Goal: Find contact information: Find contact information

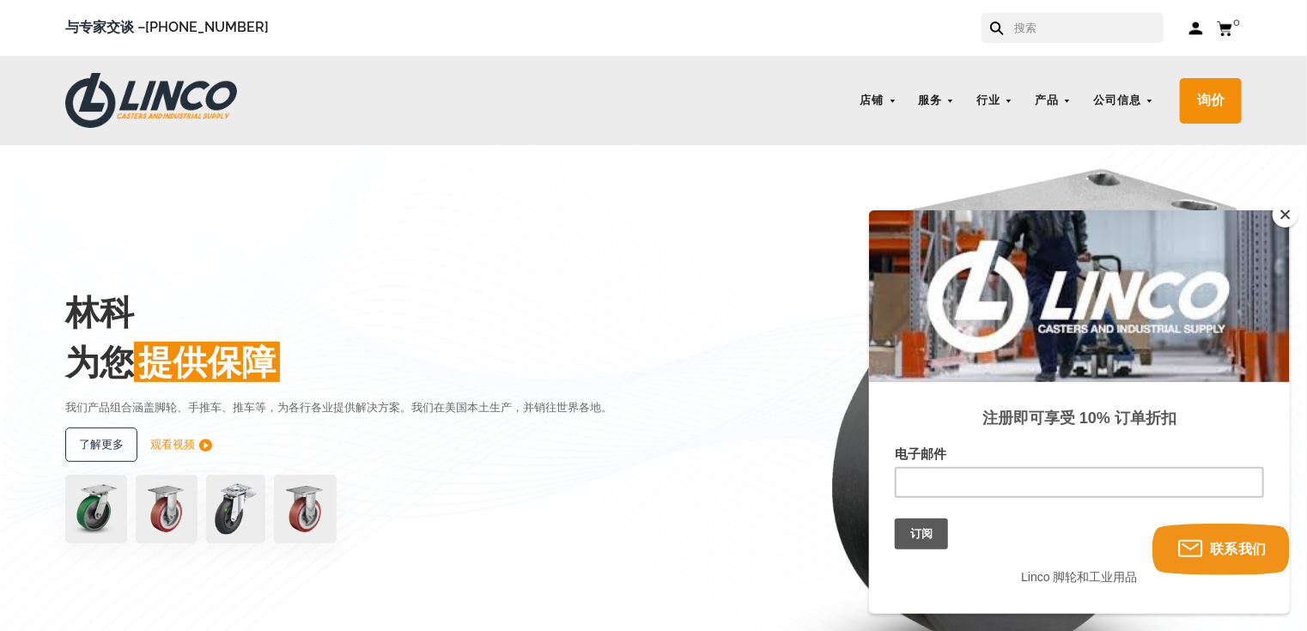
click at [332, 275] on div "林科 为您 提供保障 我们产品组合涵盖脚轮、手推车、推车等，为各行各业提供解决方案。我们在美国本土生产，并销往世界各地。 了解更多 观看视频" at bounding box center [416, 415] width 703 height 290
click at [1267, 174] on div "林科 为您 提供保障 我们产品组合涵盖脚轮、手推车、推车等，为各行各业提供解决方案。我们在美国本土生产，并销往世界各地。 了解更多 观看视频" at bounding box center [653, 415] width 1307 height 540
click at [1284, 212] on button "关闭" at bounding box center [1285, 215] width 26 height 26
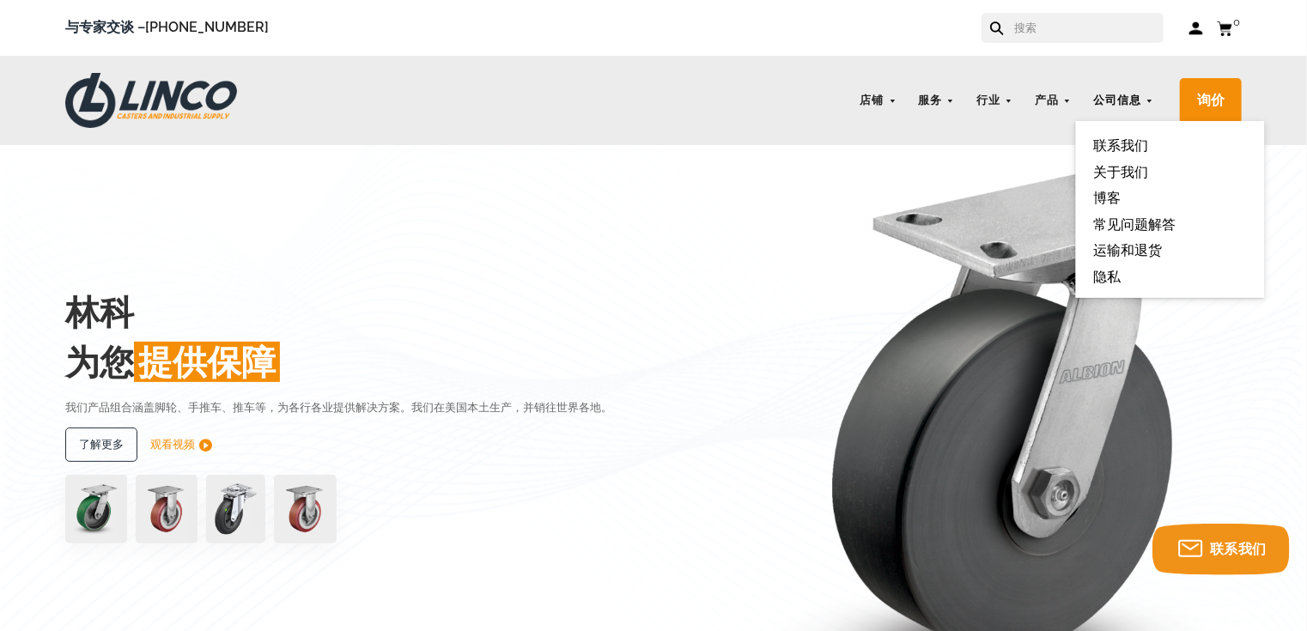
click at [1110, 97] on font "公司信息" at bounding box center [1117, 100] width 48 height 13
click at [1119, 149] on font "联系我们" at bounding box center [1120, 145] width 55 height 16
